Goal: Use online tool/utility

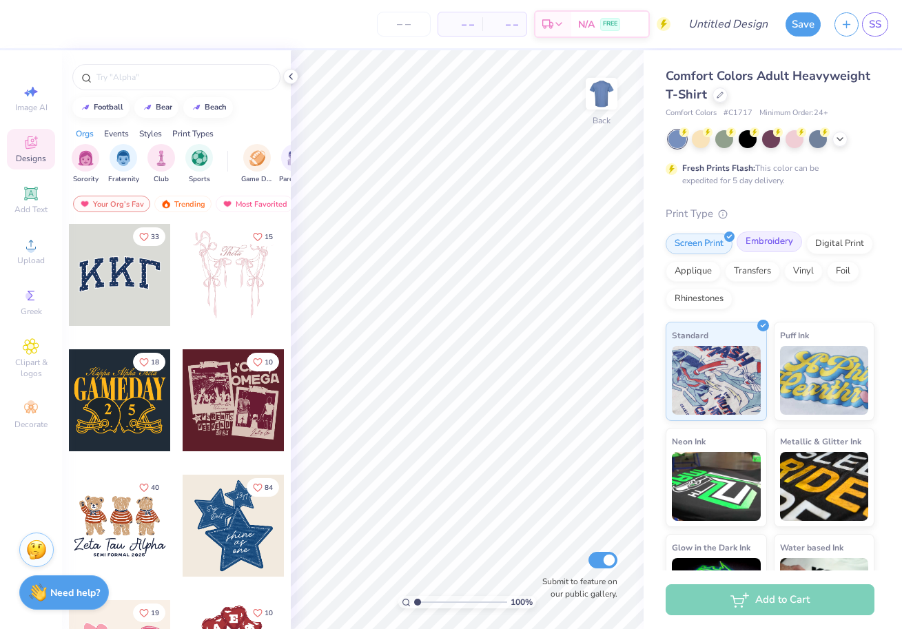
click at [763, 244] on div "Embroidery" at bounding box center [768, 241] width 65 height 21
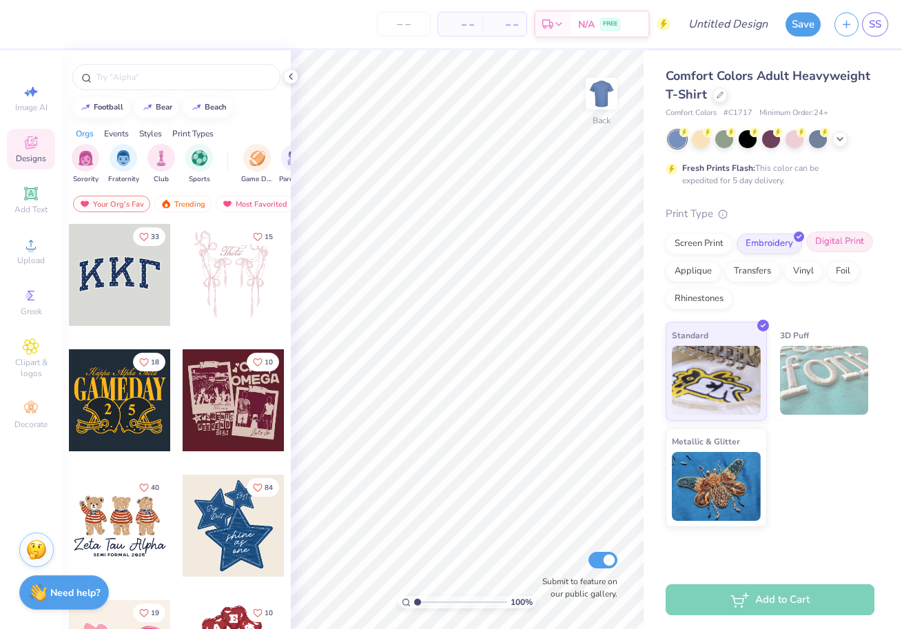
click at [825, 242] on div "Digital Print" at bounding box center [839, 241] width 67 height 21
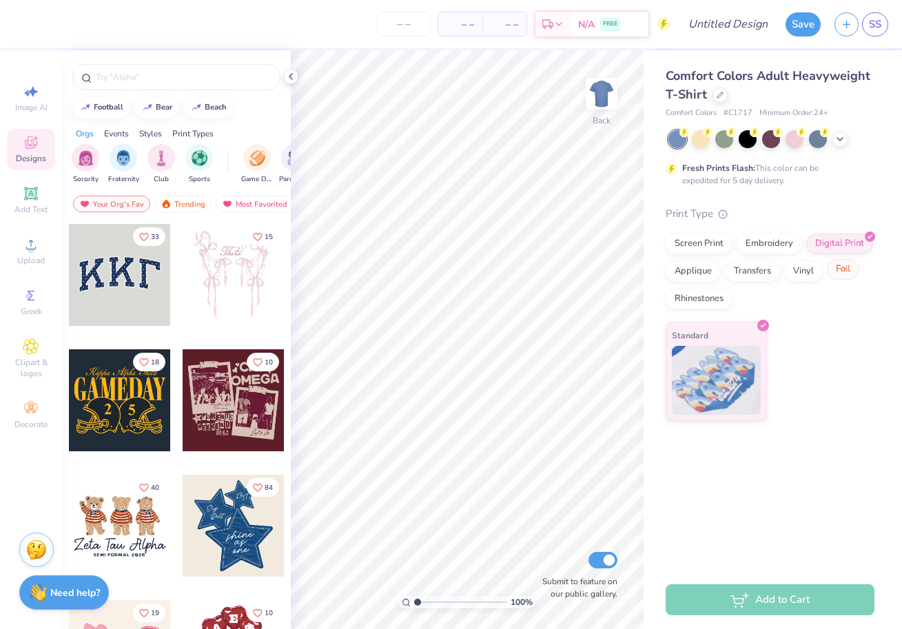
click at [842, 275] on div "Foil" at bounding box center [842, 269] width 32 height 21
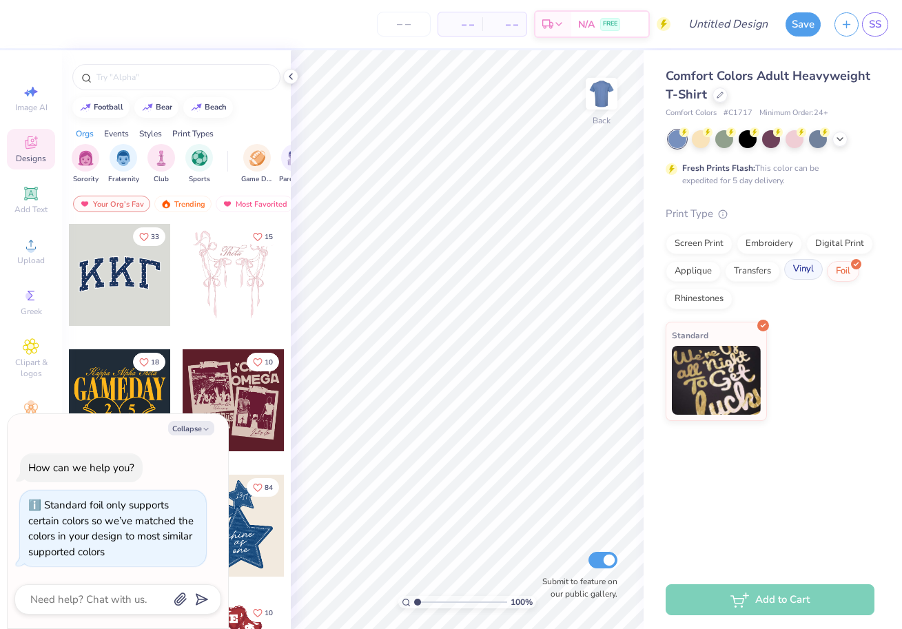
click at [802, 273] on div "Vinyl" at bounding box center [803, 269] width 39 height 21
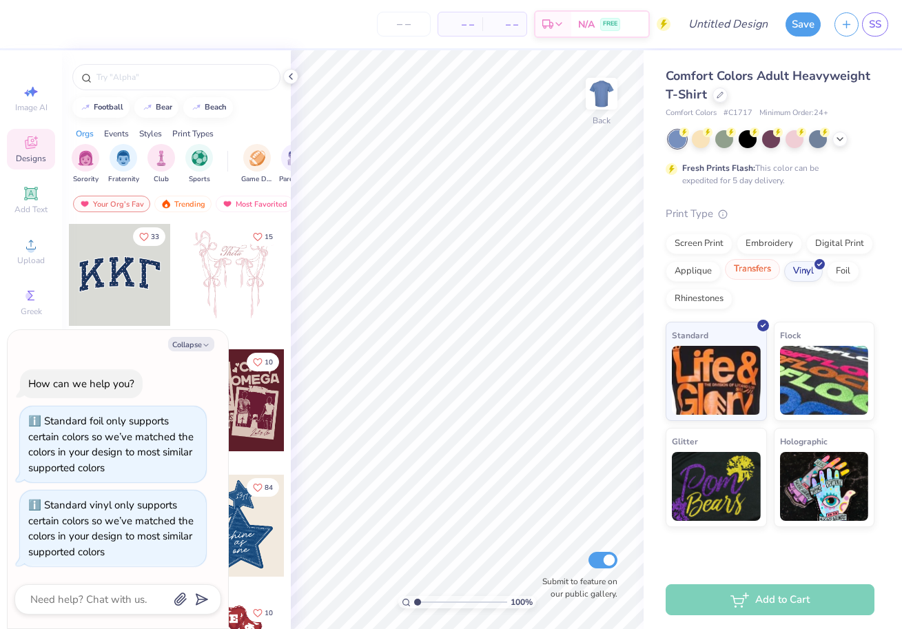
click at [756, 270] on div "Transfers" at bounding box center [752, 269] width 55 height 21
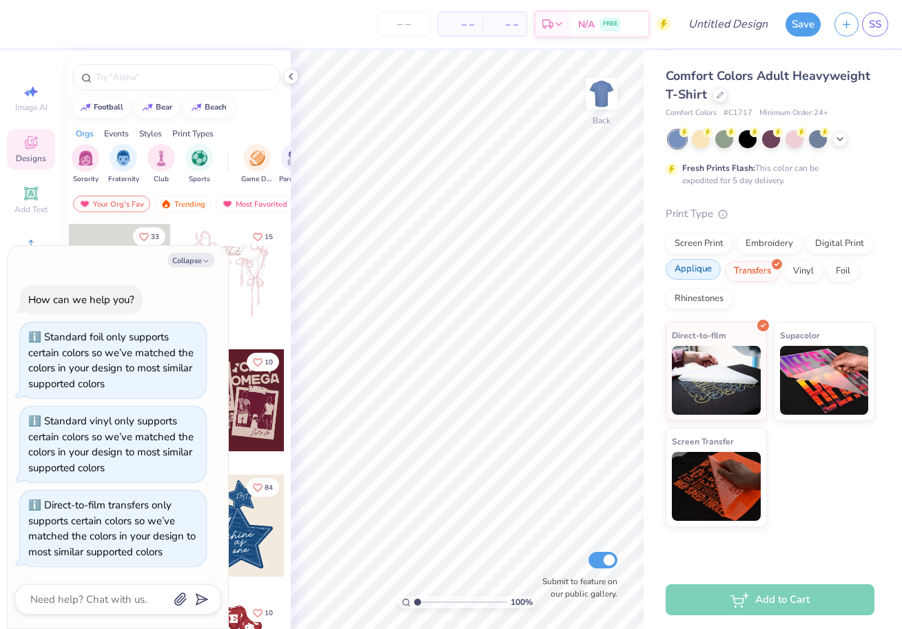
click at [709, 271] on div "Applique" at bounding box center [692, 269] width 55 height 21
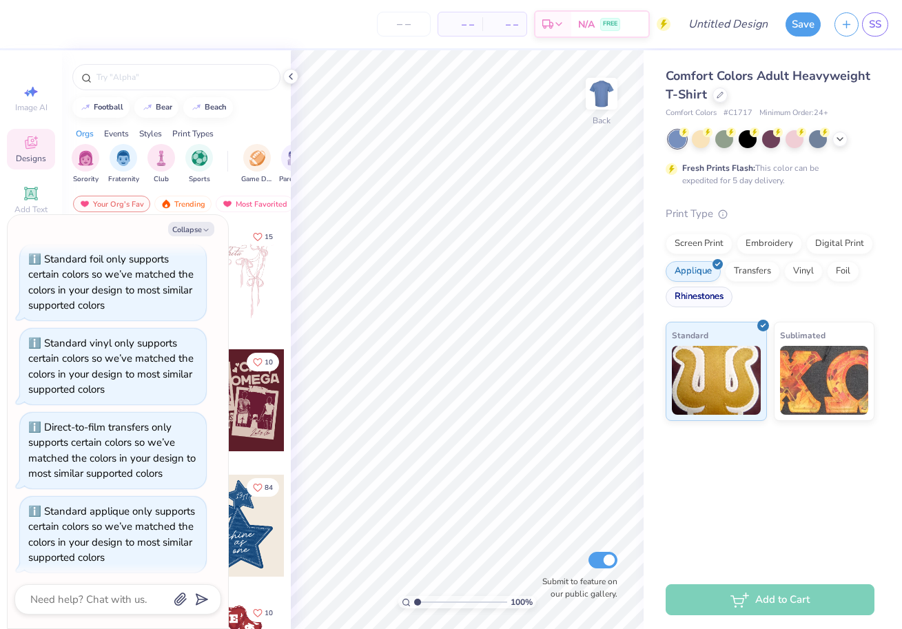
click at [711, 300] on div "Rhinestones" at bounding box center [698, 297] width 67 height 21
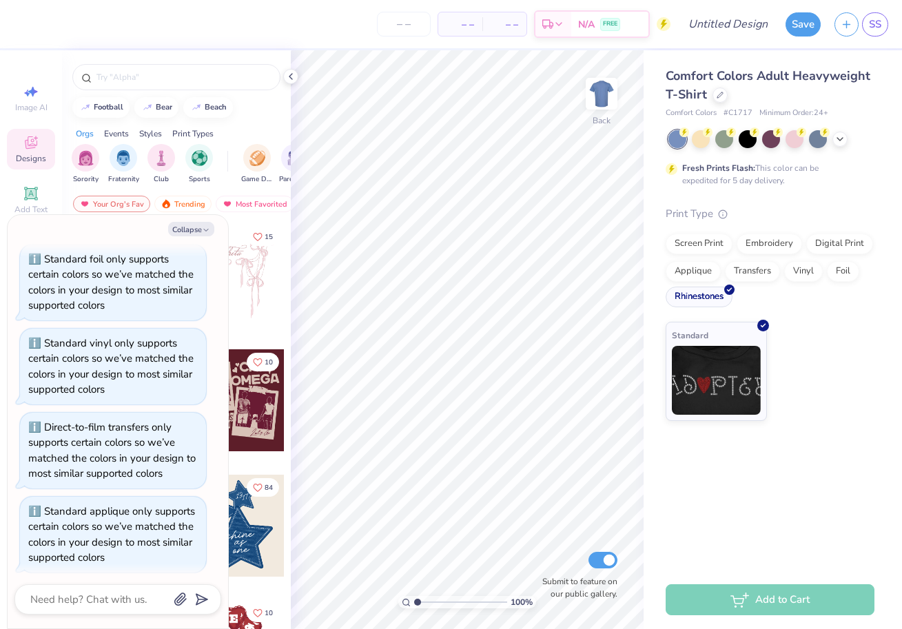
scroll to position [130, 0]
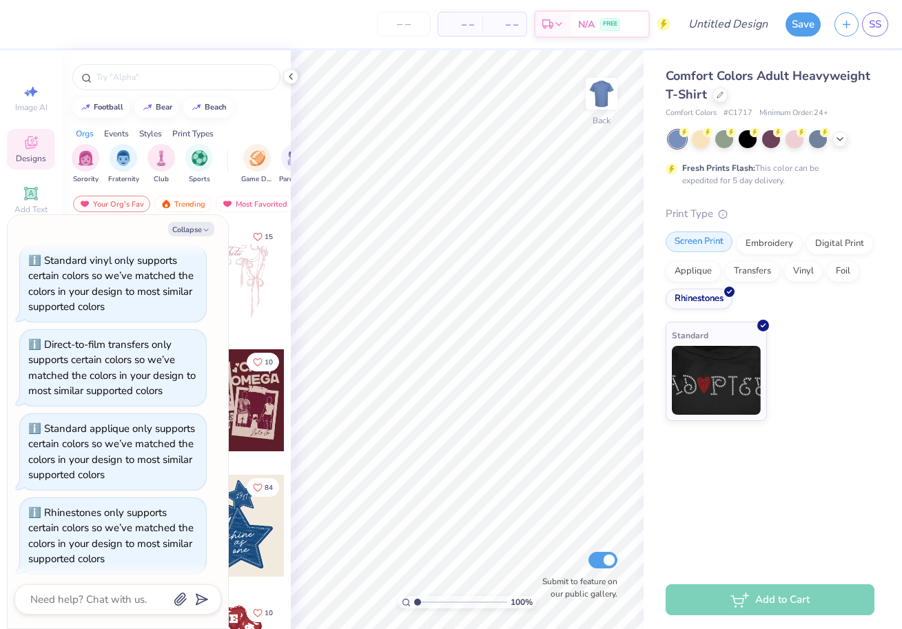
click at [689, 245] on div "Screen Print" at bounding box center [698, 241] width 67 height 21
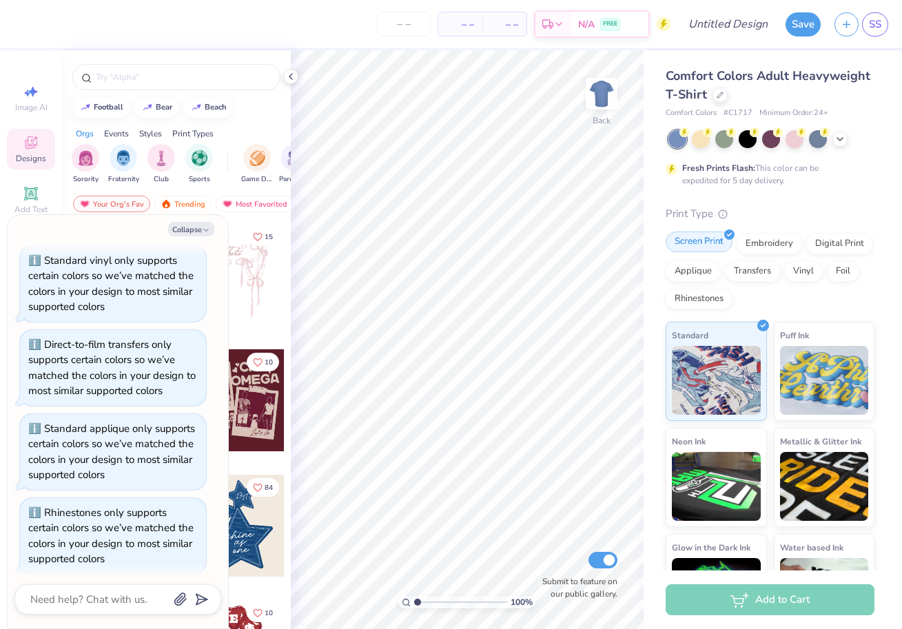
scroll to position [213, 0]
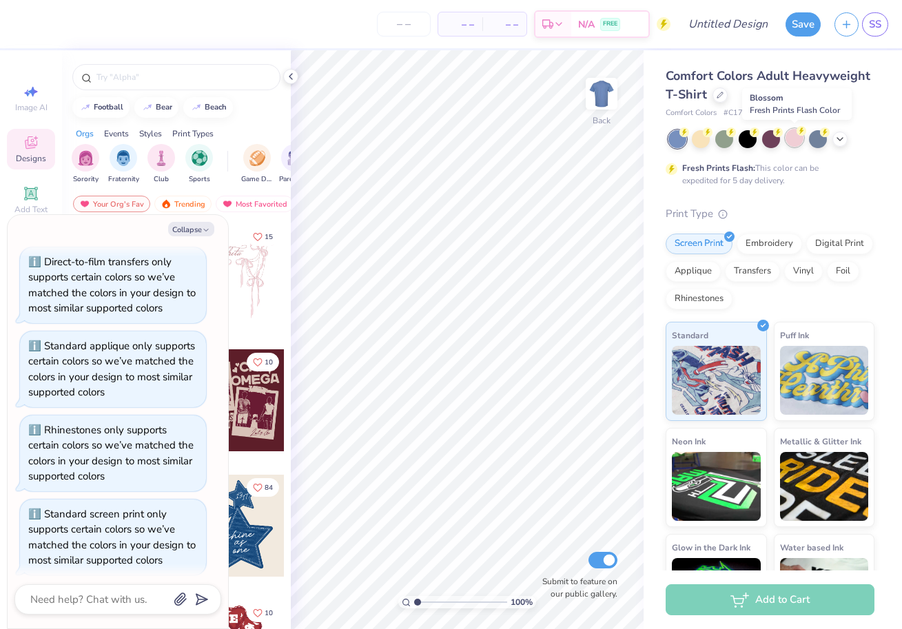
click at [788, 133] on div at bounding box center [794, 138] width 18 height 18
click at [839, 134] on icon at bounding box center [839, 137] width 11 height 11
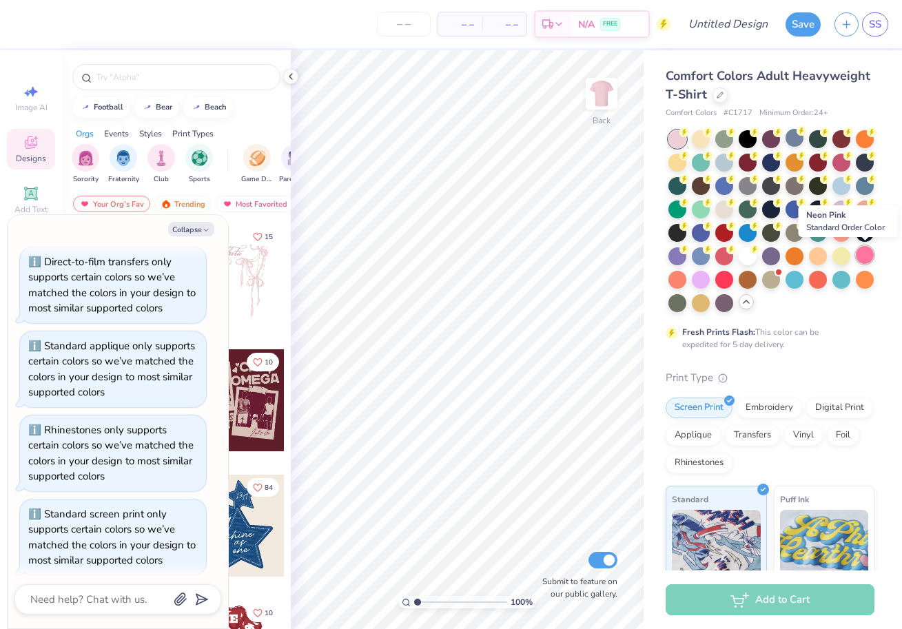
click at [868, 256] on div at bounding box center [864, 255] width 18 height 18
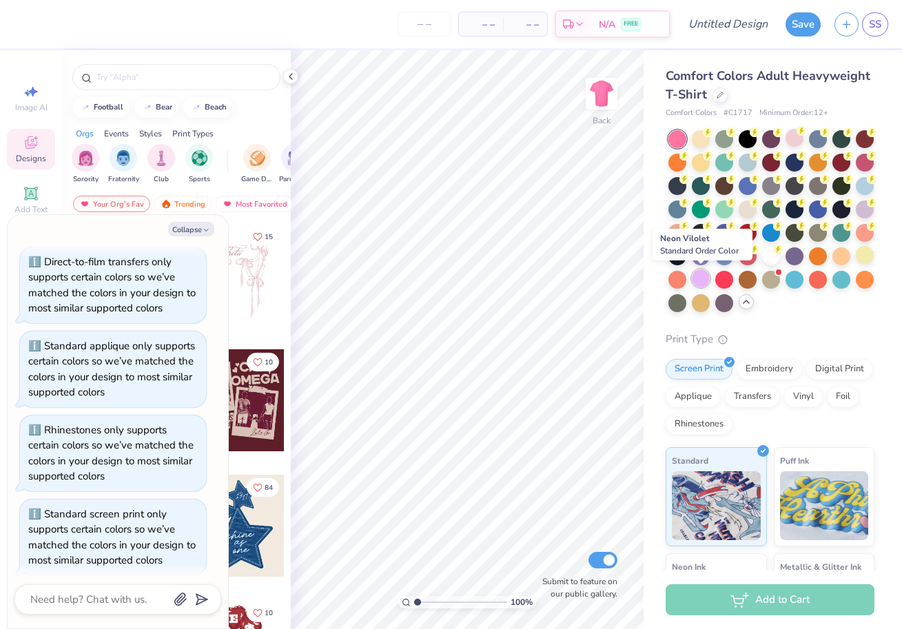
click at [702, 275] on div at bounding box center [700, 278] width 18 height 18
click at [777, 284] on div at bounding box center [771, 278] width 18 height 18
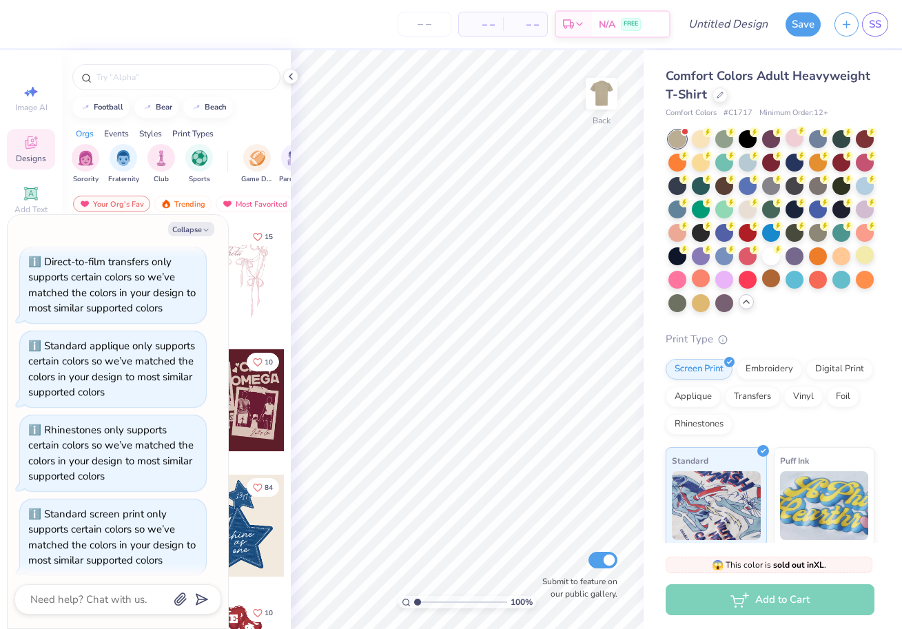
scroll to position [568, 0]
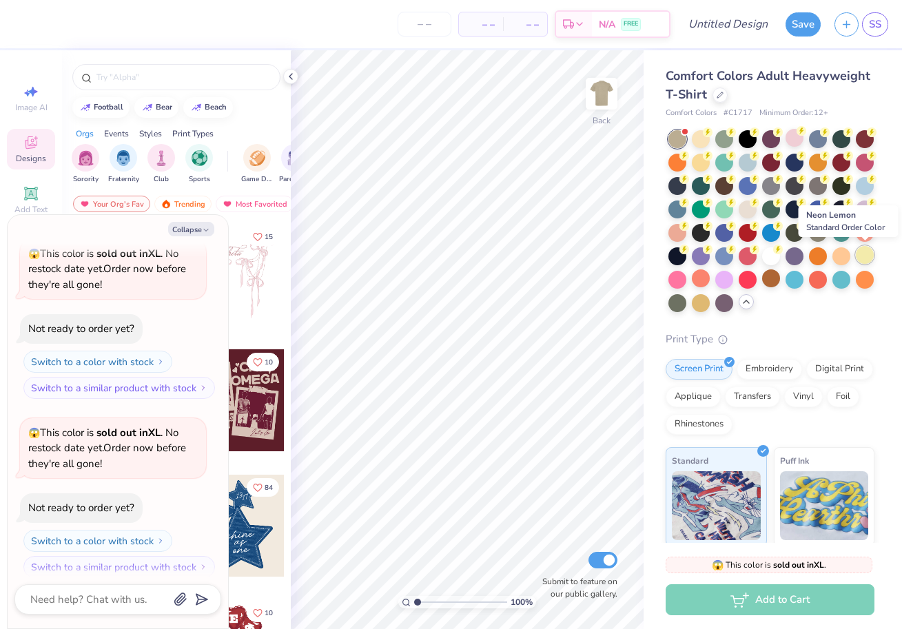
click at [863, 256] on div at bounding box center [864, 255] width 18 height 18
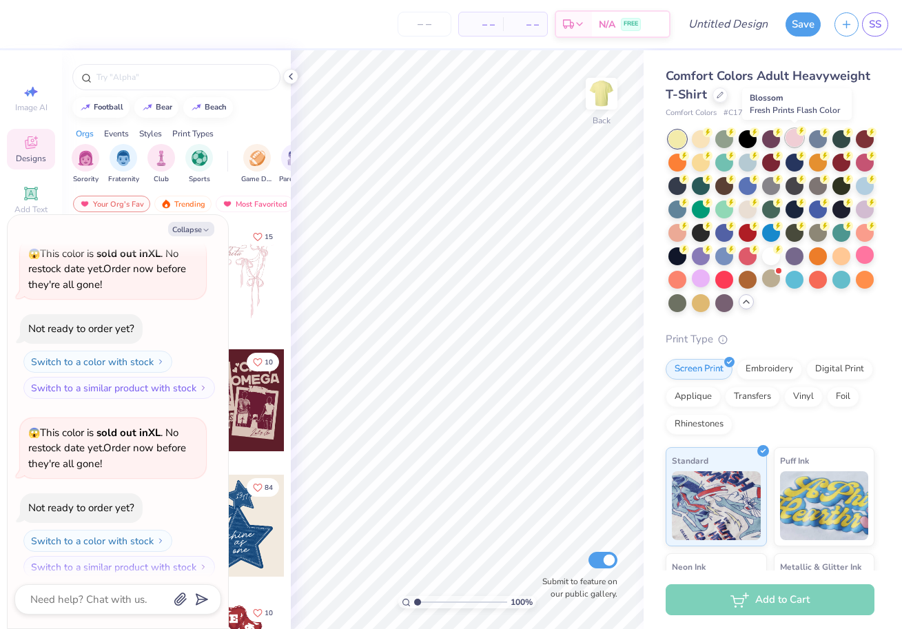
click at [795, 138] on div at bounding box center [794, 138] width 18 height 18
type textarea "x"
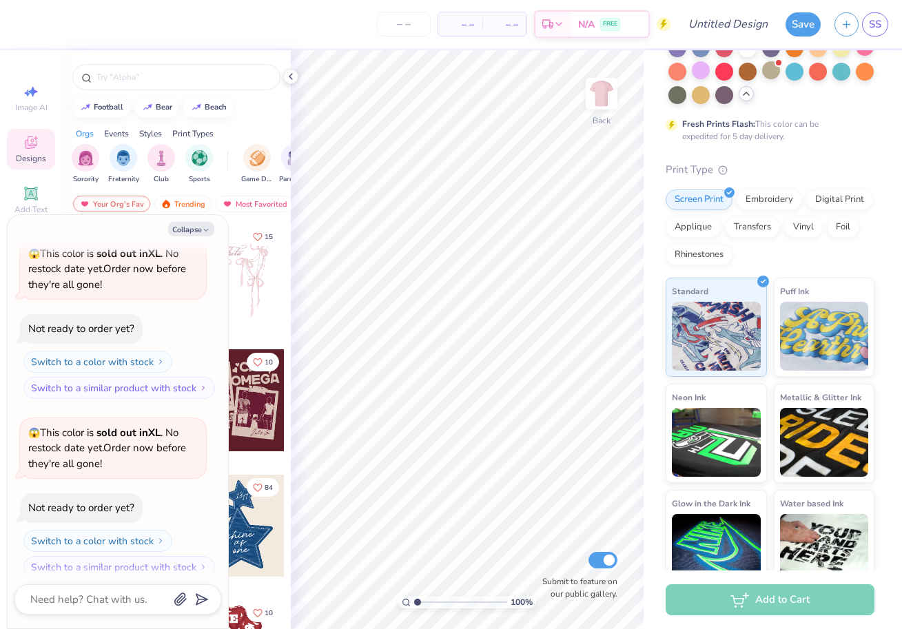
scroll to position [226, 0]
